Goal: Information Seeking & Learning: Find contact information

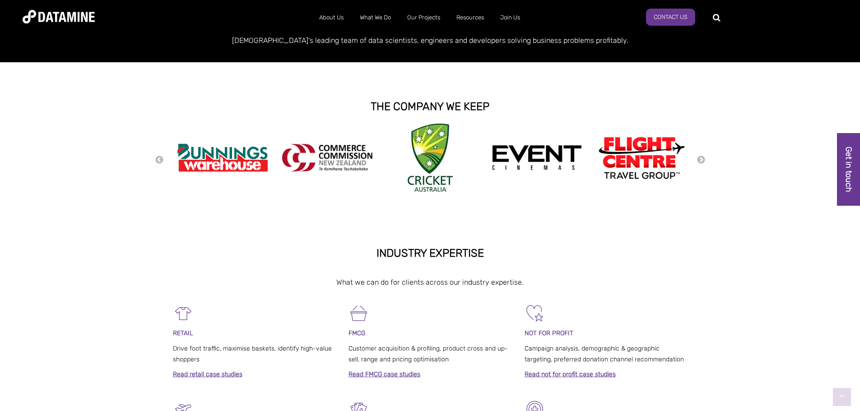
scroll to position [181, 0]
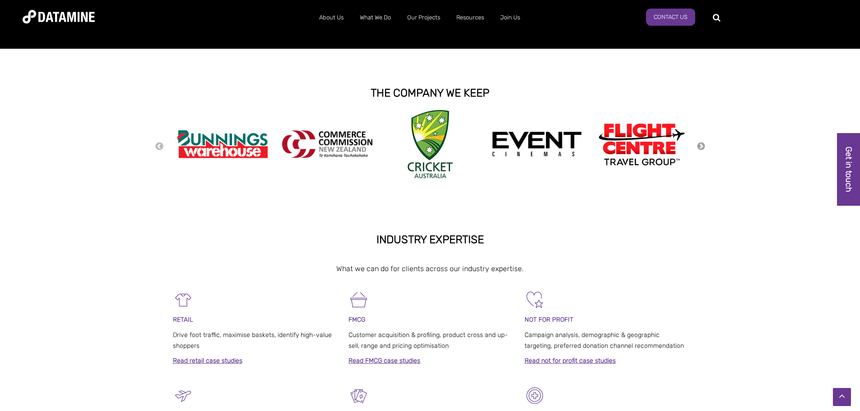
click at [701, 146] on button "Next" at bounding box center [701, 147] width 9 height 10
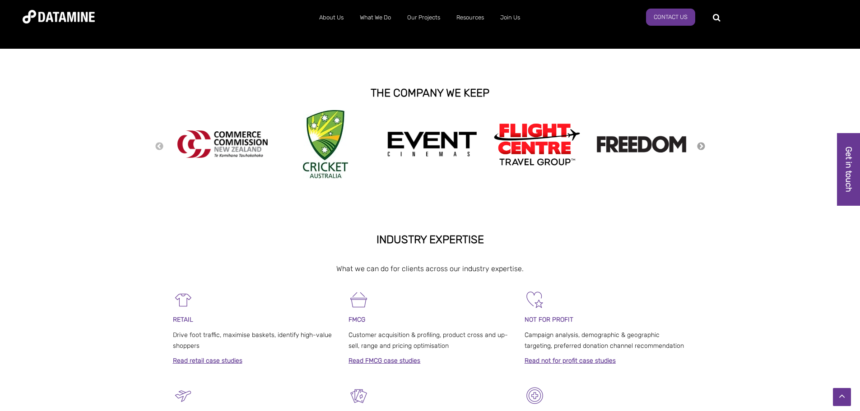
click at [701, 146] on button "Next" at bounding box center [701, 147] width 9 height 10
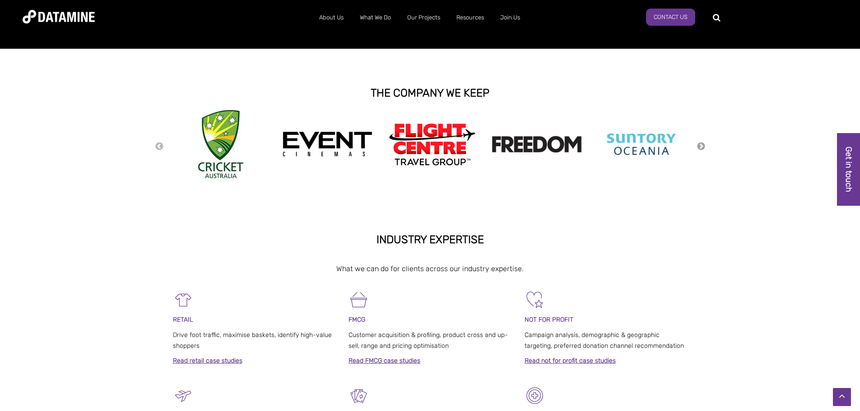
click at [701, 146] on button "Next" at bounding box center [701, 147] width 9 height 10
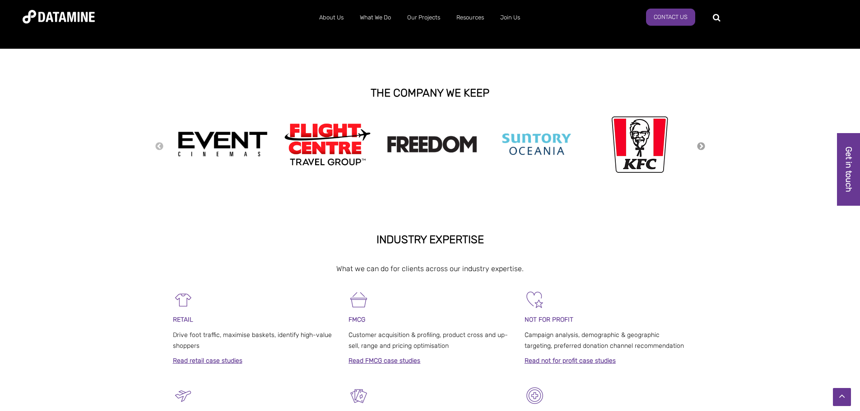
click at [701, 146] on button "Next" at bounding box center [701, 147] width 9 height 10
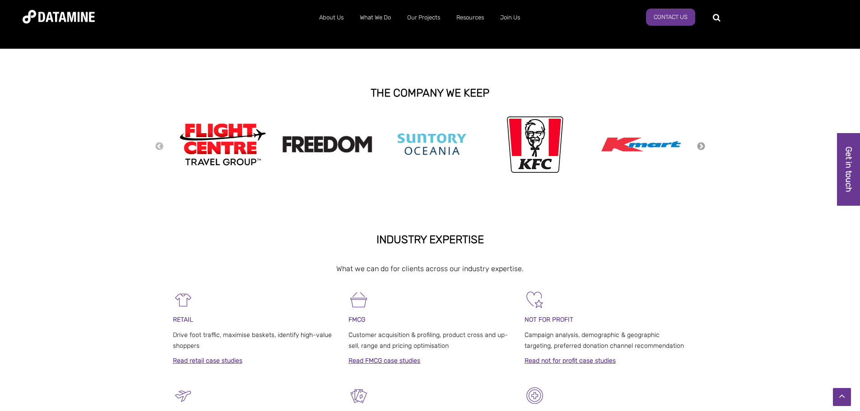
click at [701, 146] on button "Next" at bounding box center [701, 147] width 9 height 10
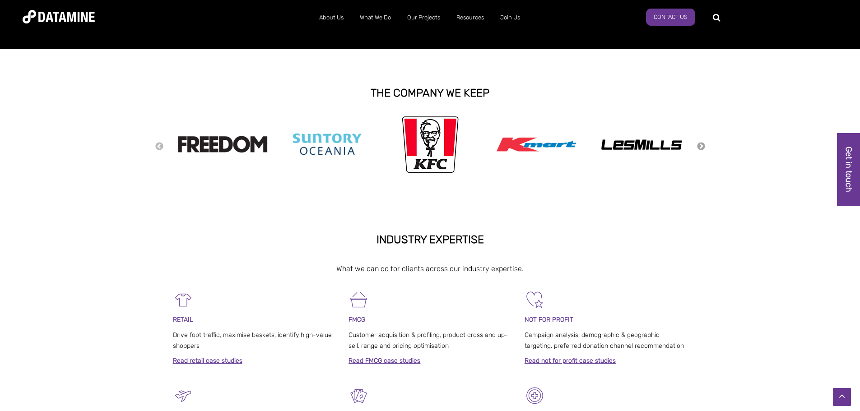
click at [701, 146] on button "Next" at bounding box center [701, 147] width 9 height 10
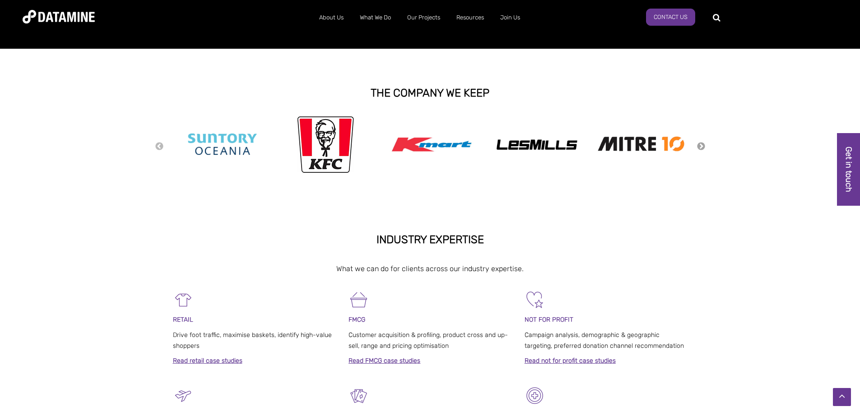
click at [701, 146] on button "Next" at bounding box center [701, 147] width 9 height 10
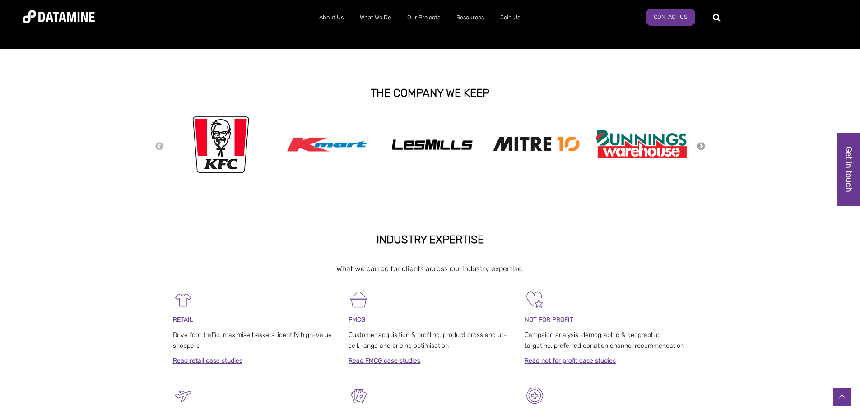
click at [701, 146] on button "Next" at bounding box center [701, 147] width 9 height 10
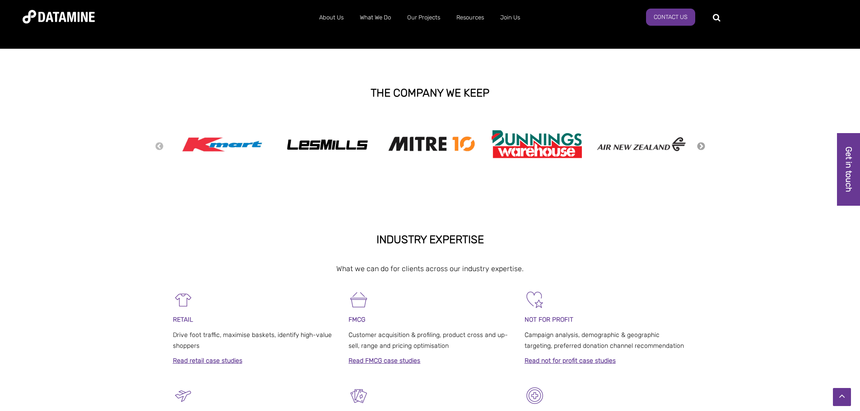
click at [701, 146] on button "Next" at bounding box center [701, 147] width 9 height 10
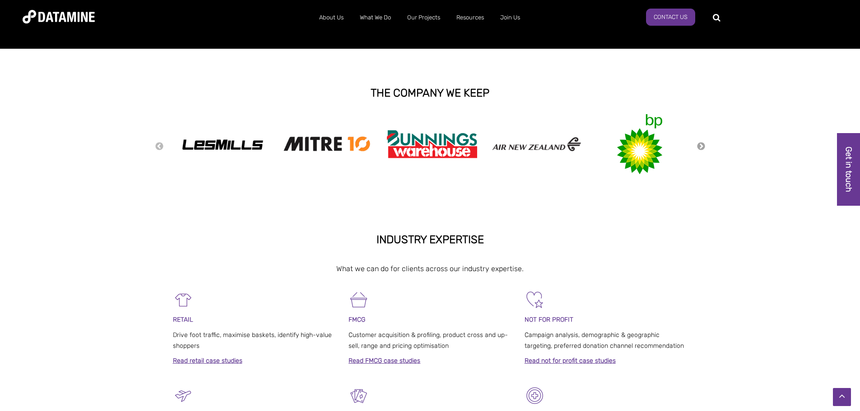
click at [701, 146] on button "Next" at bounding box center [701, 147] width 9 height 10
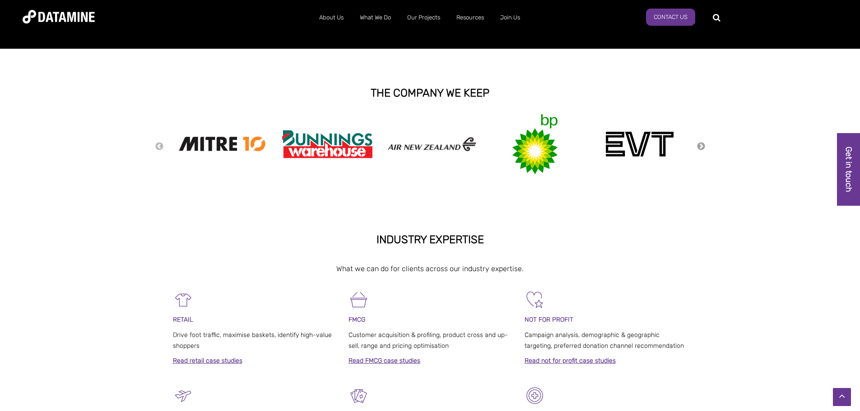
click at [701, 146] on button "Next" at bounding box center [701, 147] width 9 height 10
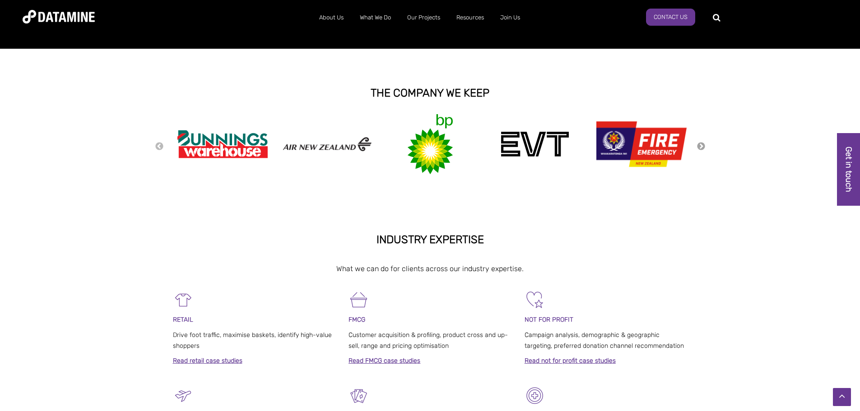
click at [701, 146] on button "Next" at bounding box center [701, 147] width 9 height 10
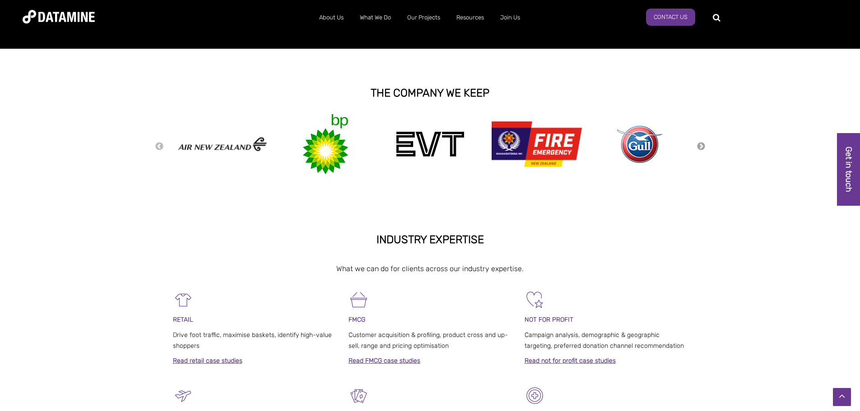
click at [701, 146] on button "Next" at bounding box center [701, 147] width 9 height 10
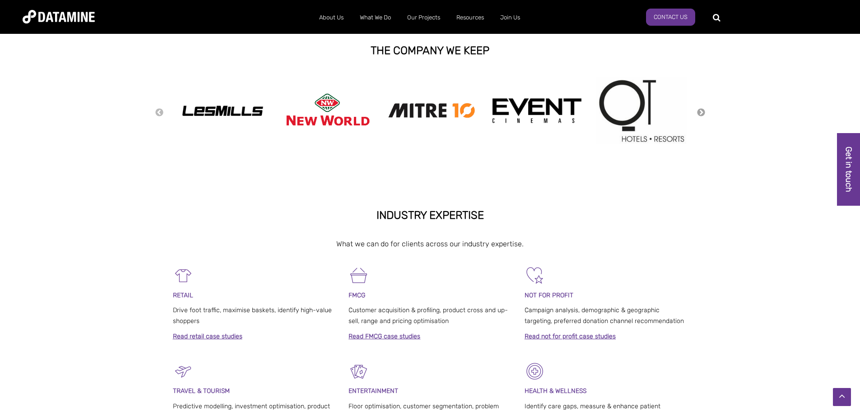
scroll to position [361, 0]
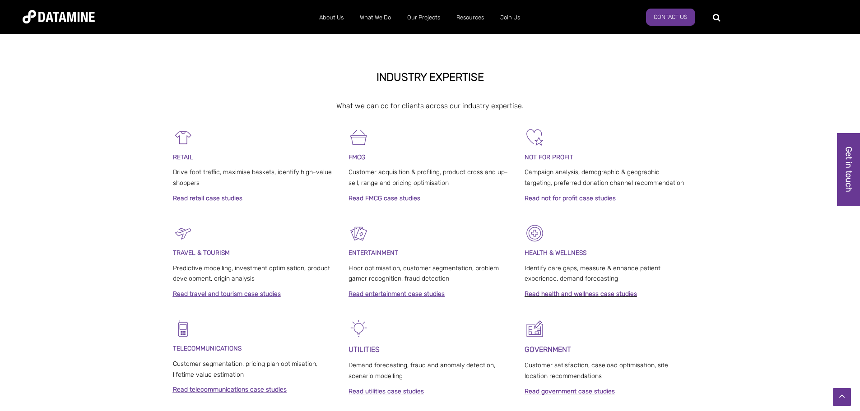
click at [217, 294] on strong "Read travel and tourism case studies" at bounding box center [227, 294] width 108 height 8
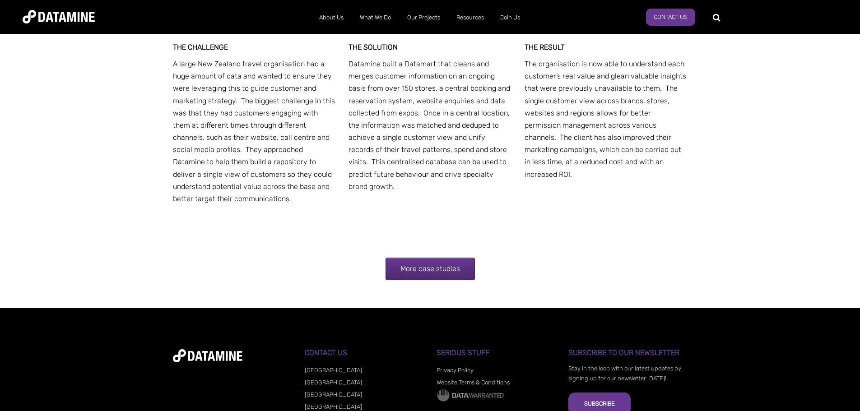
scroll to position [1851, 0]
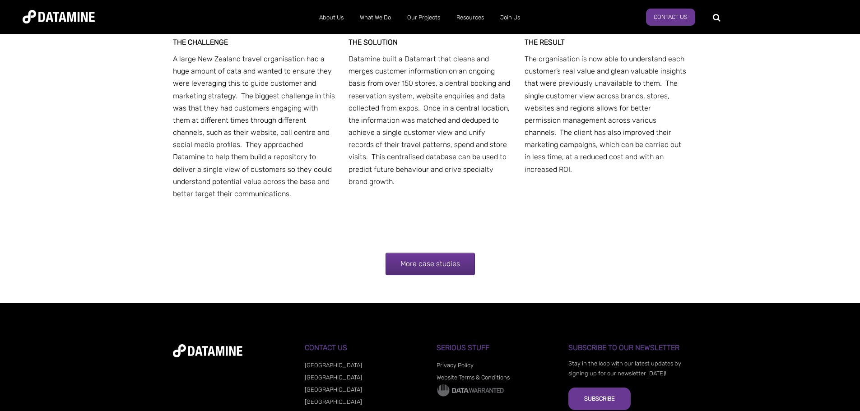
click at [432, 265] on link "More case studies" at bounding box center [430, 264] width 89 height 23
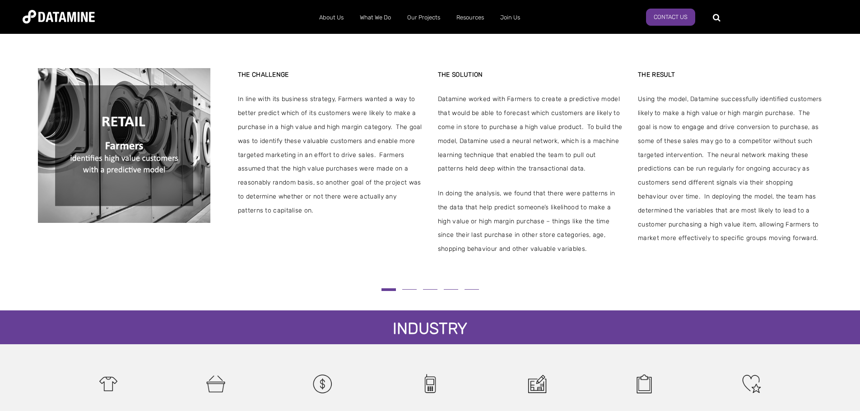
scroll to position [226, 0]
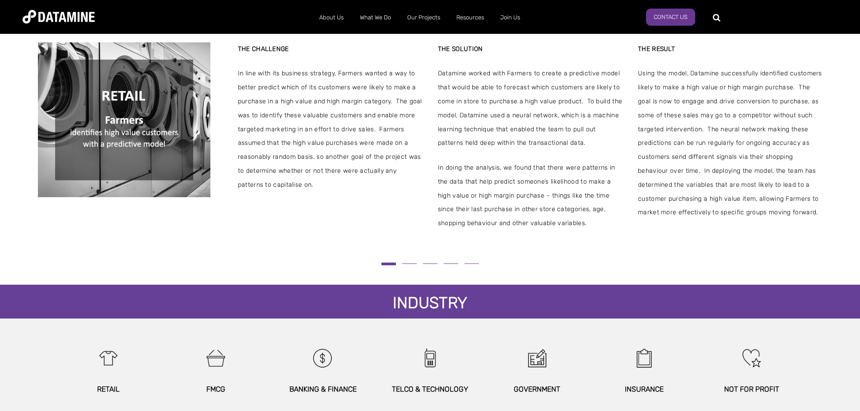
click at [412, 262] on button at bounding box center [409, 263] width 21 height 5
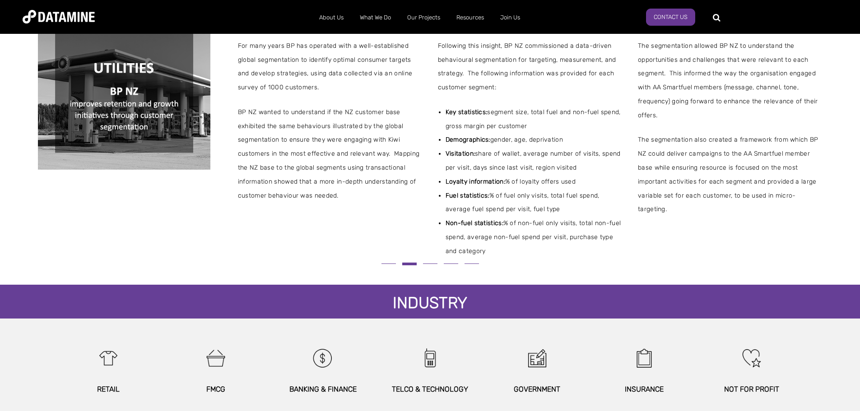
click at [429, 264] on span at bounding box center [430, 264] width 14 height 0
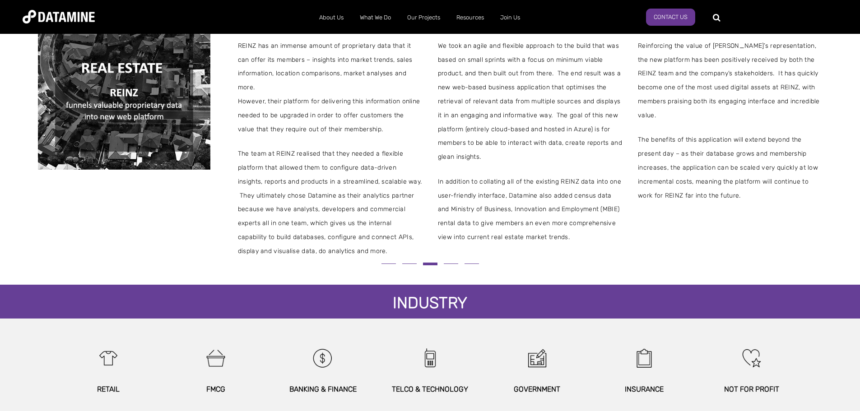
click at [453, 263] on button at bounding box center [451, 263] width 21 height 5
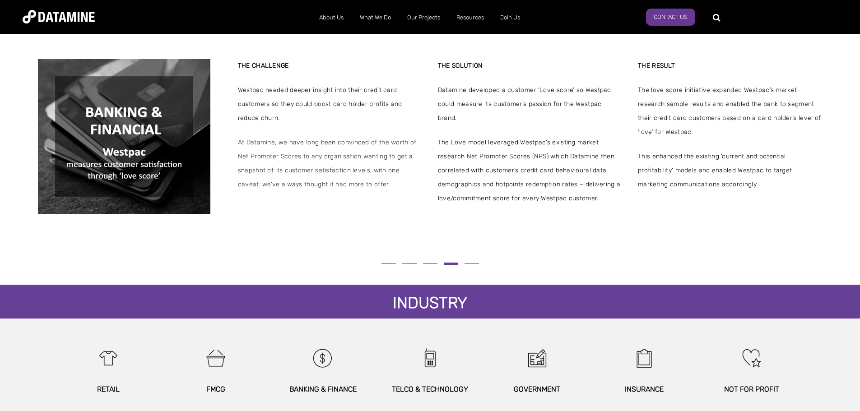
click at [472, 261] on button at bounding box center [471, 263] width 21 height 5
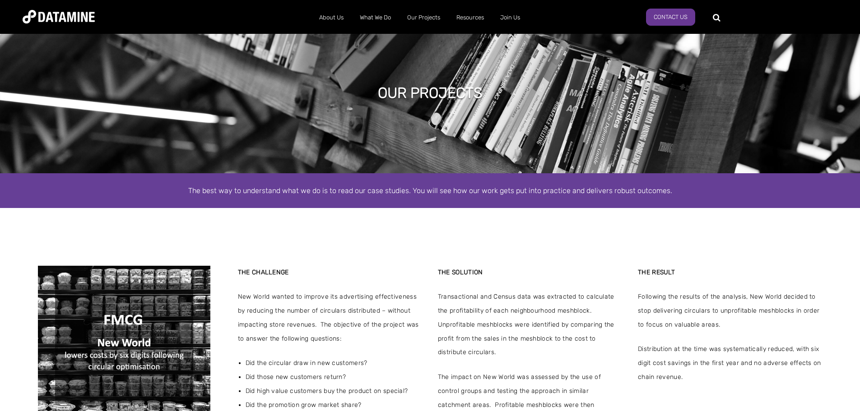
scroll to position [0, 0]
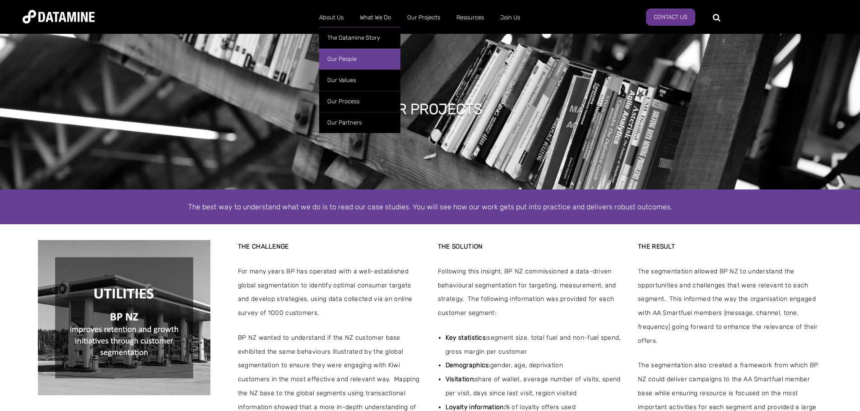
click at [346, 56] on link "Our People" at bounding box center [359, 58] width 81 height 21
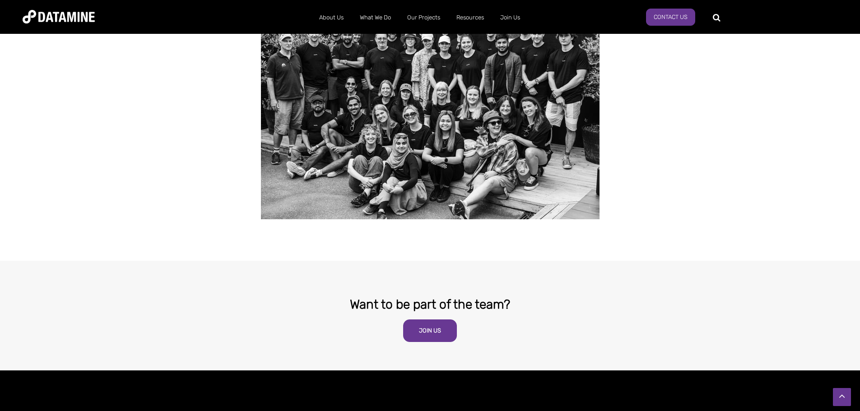
scroll to position [1740, 0]
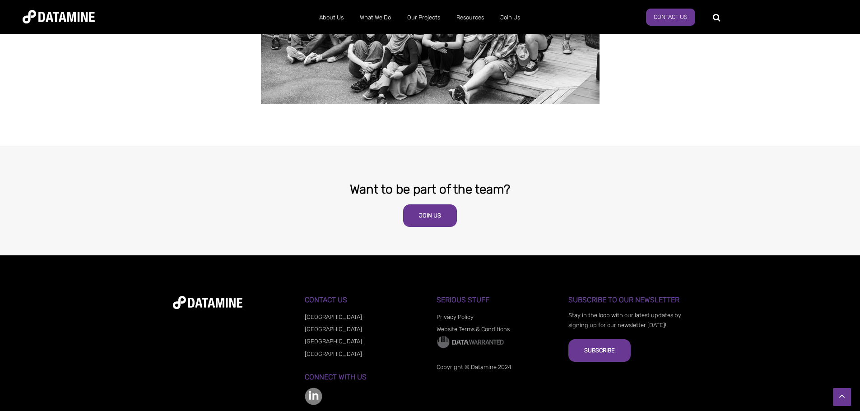
click at [311, 351] on link "[GEOGRAPHIC_DATA]" at bounding box center [333, 354] width 57 height 7
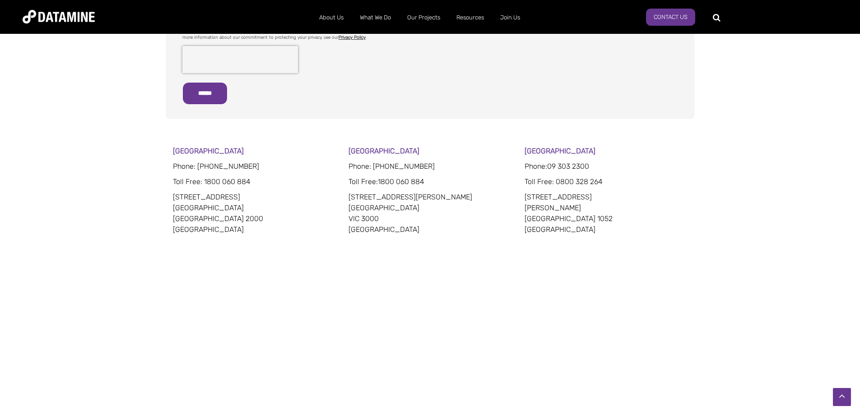
scroll to position [306, 0]
